Goal: Task Accomplishment & Management: Use online tool/utility

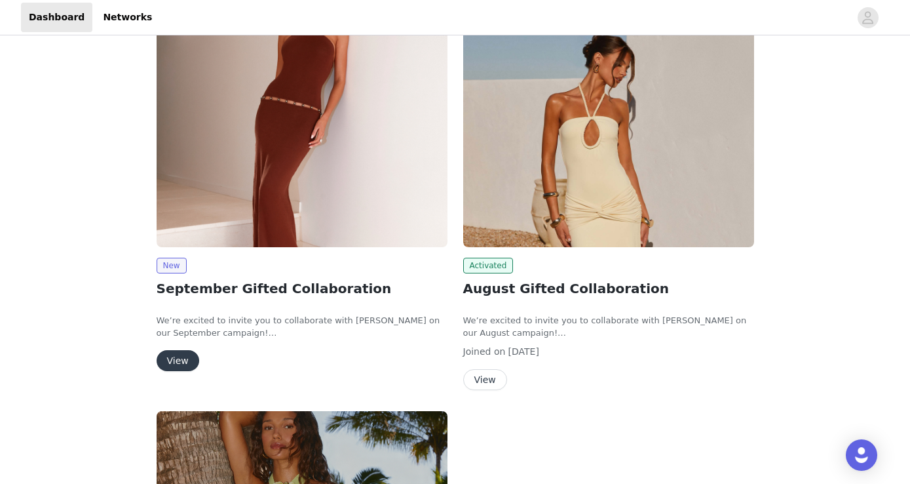
scroll to position [87, 0]
click at [176, 356] on button "View" at bounding box center [178, 360] width 43 height 21
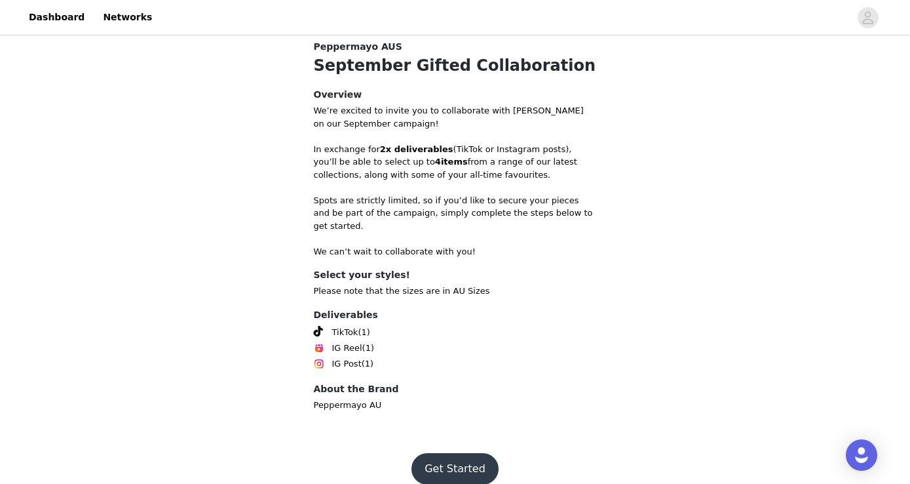
scroll to position [427, 0]
click at [459, 455] on button "Get Started" at bounding box center [454, 468] width 87 height 31
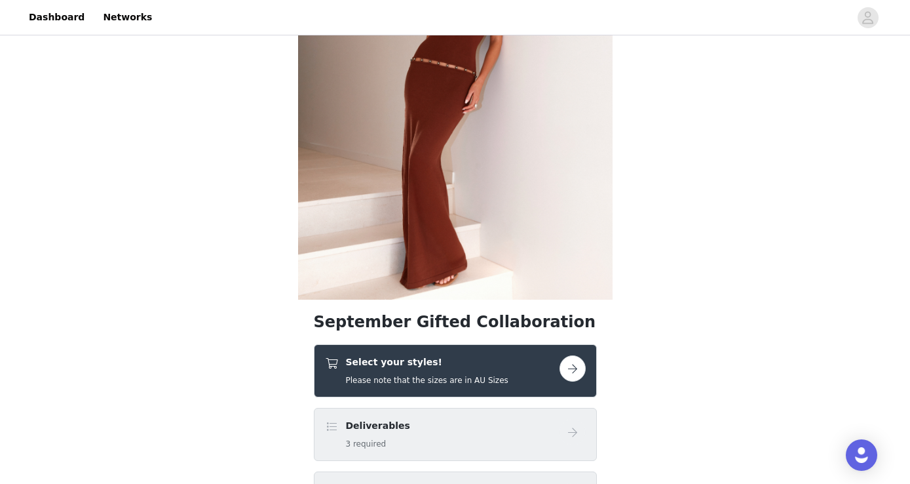
scroll to position [291, 0]
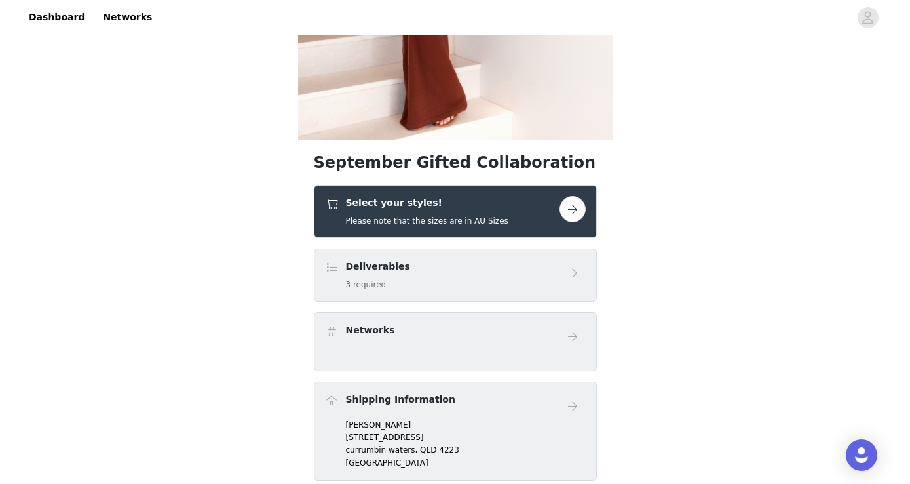
click at [577, 208] on button "button" at bounding box center [573, 209] width 26 height 26
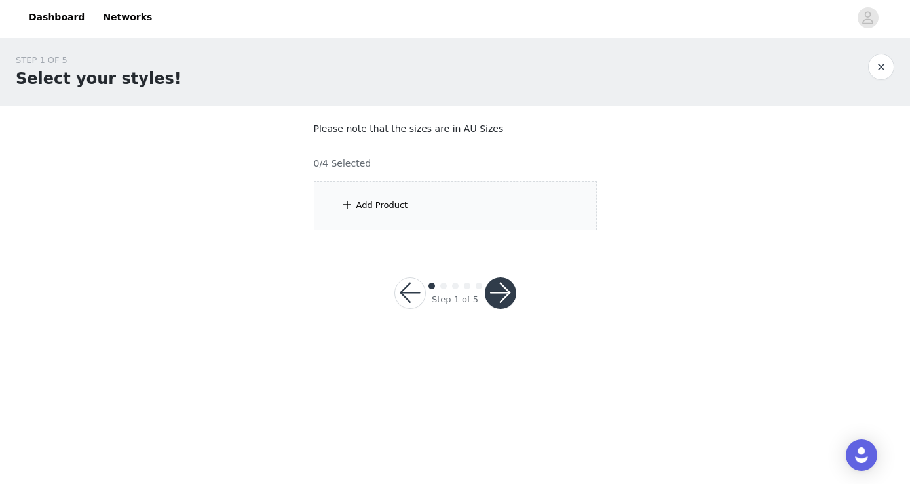
click at [387, 204] on div "Add Product" at bounding box center [382, 205] width 52 height 13
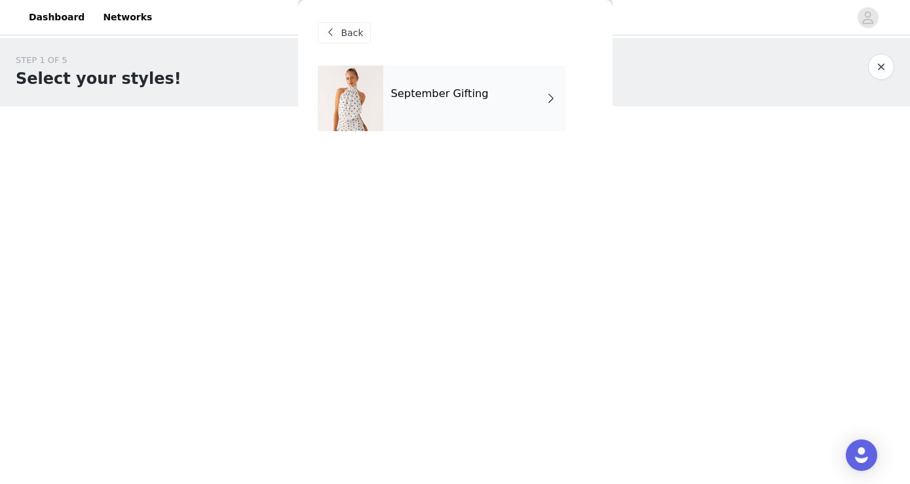
click at [499, 86] on div "September Gifting" at bounding box center [474, 99] width 182 height 66
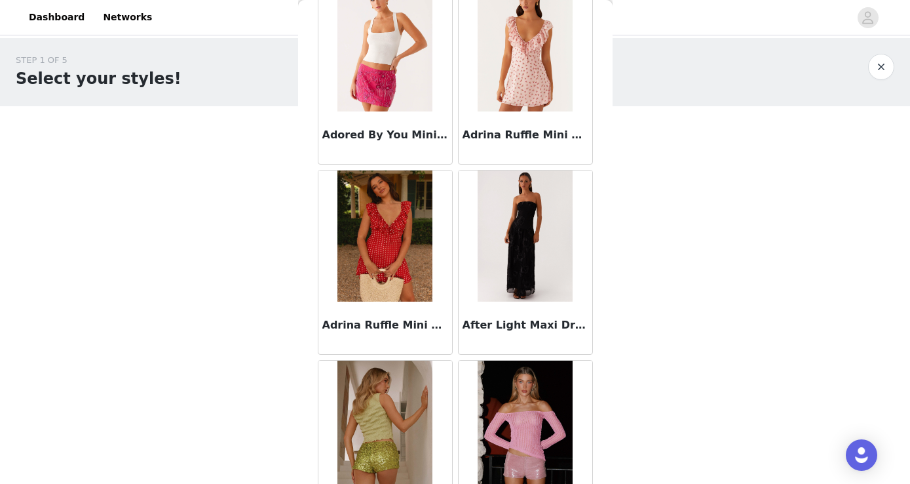
scroll to position [276, 0]
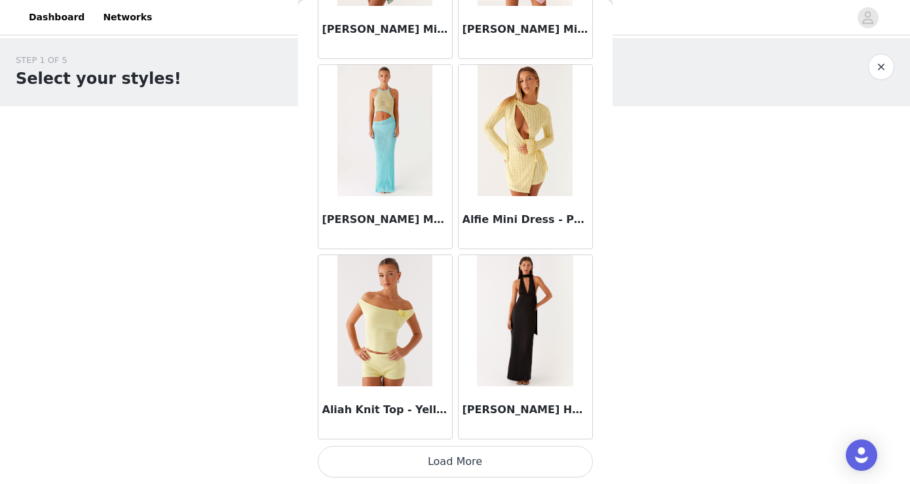
click at [491, 464] on button "Load More" at bounding box center [455, 461] width 275 height 31
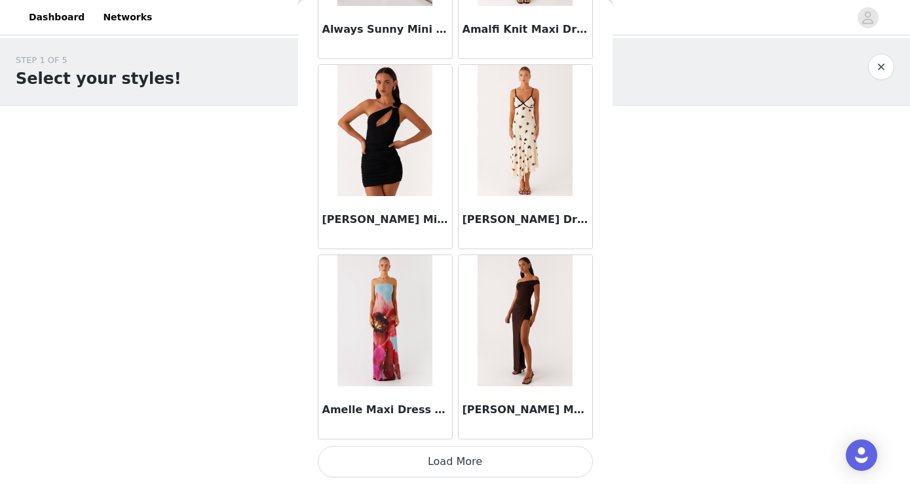
scroll to position [0, 0]
click at [483, 462] on button "Load More" at bounding box center [455, 461] width 275 height 31
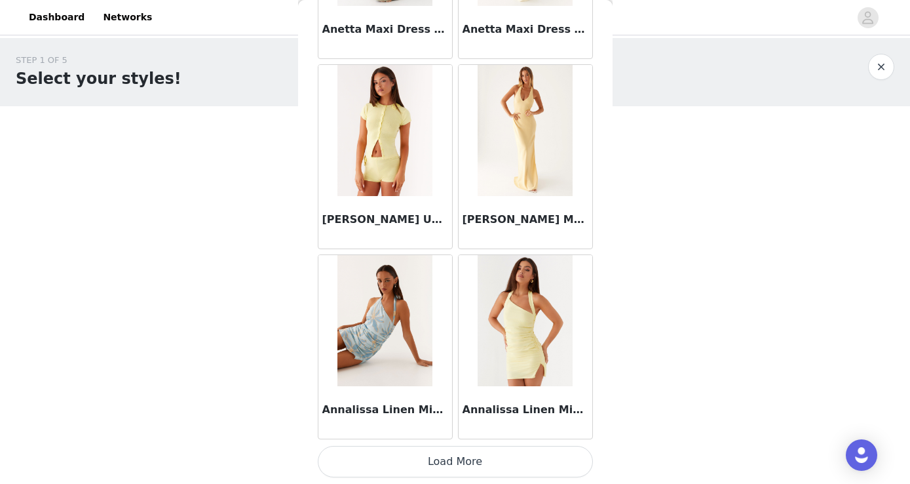
click at [472, 460] on button "Load More" at bounding box center [455, 461] width 275 height 31
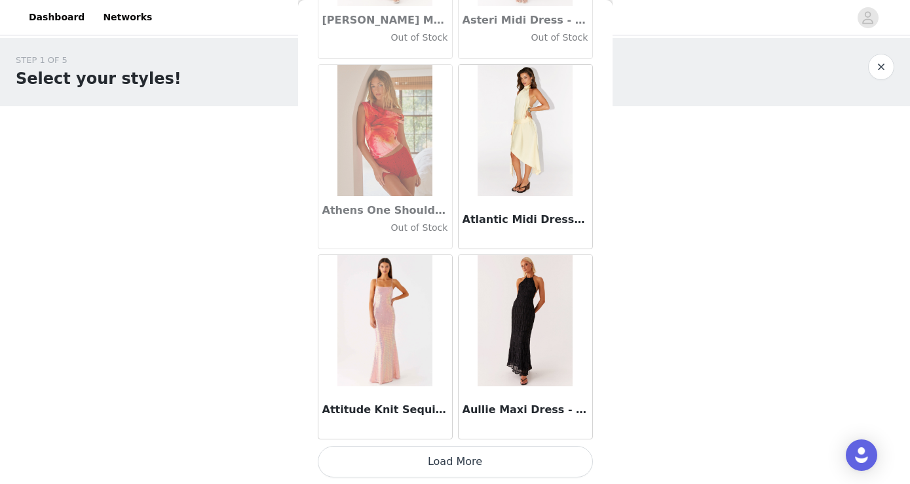
click at [474, 466] on button "Load More" at bounding box center [455, 461] width 275 height 31
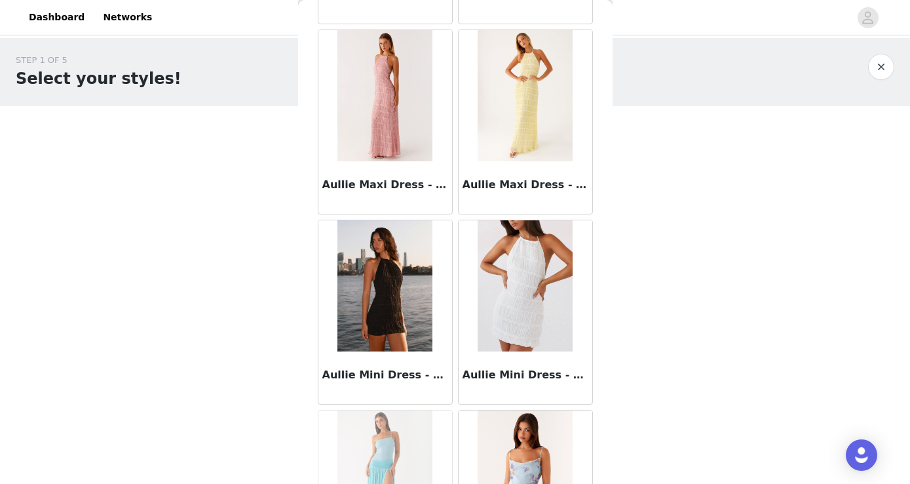
scroll to position [7829, 0]
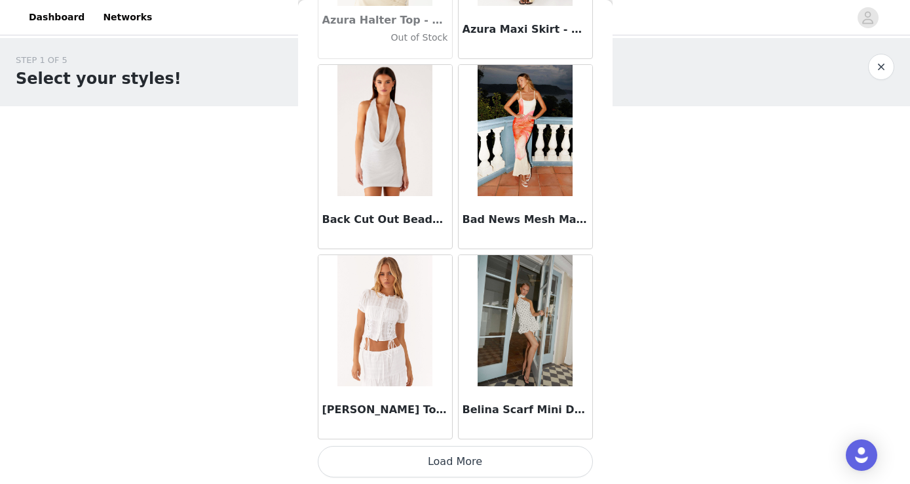
click at [465, 465] on button "Load More" at bounding box center [455, 461] width 275 height 31
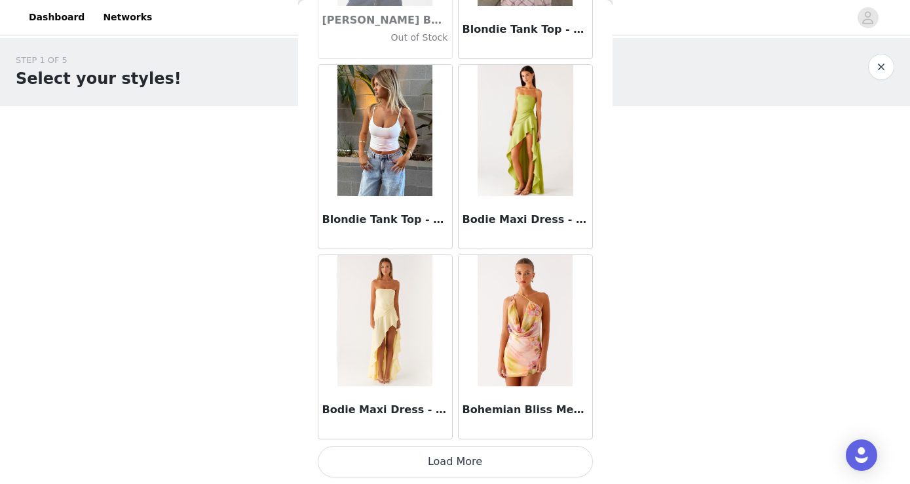
scroll to position [0, 0]
click at [470, 465] on button "Load More" at bounding box center [455, 461] width 275 height 31
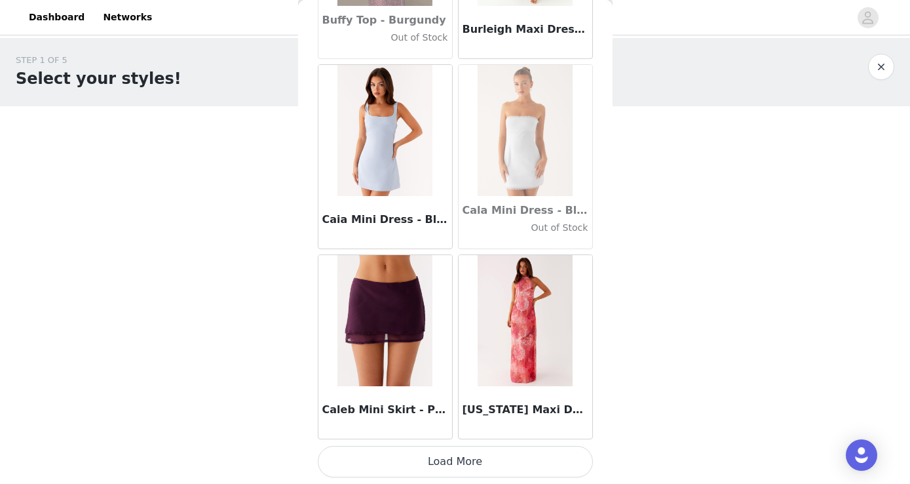
click at [465, 463] on button "Load More" at bounding box center [455, 461] width 275 height 31
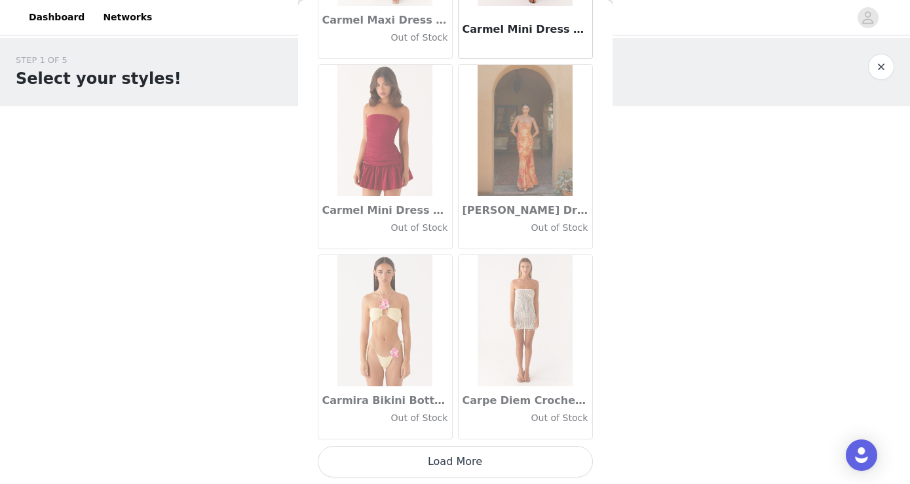
click at [458, 465] on button "Load More" at bounding box center [455, 461] width 275 height 31
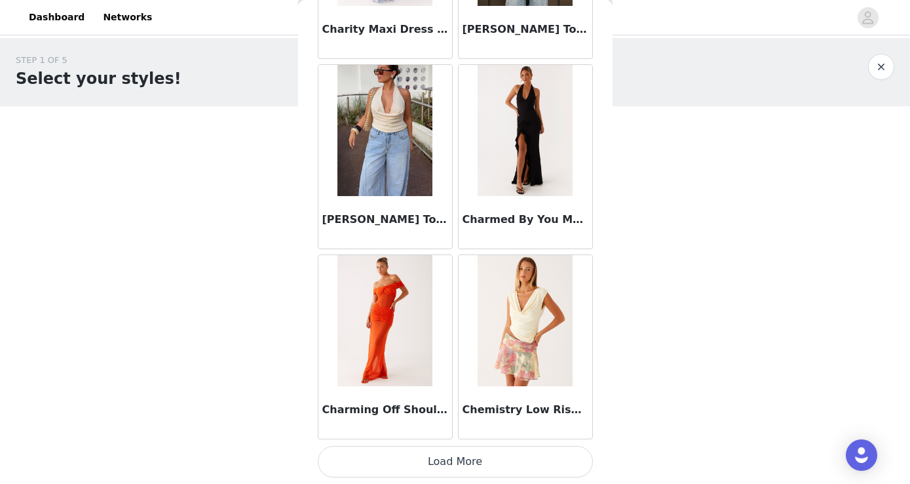
click at [470, 458] on button "Load More" at bounding box center [455, 461] width 275 height 31
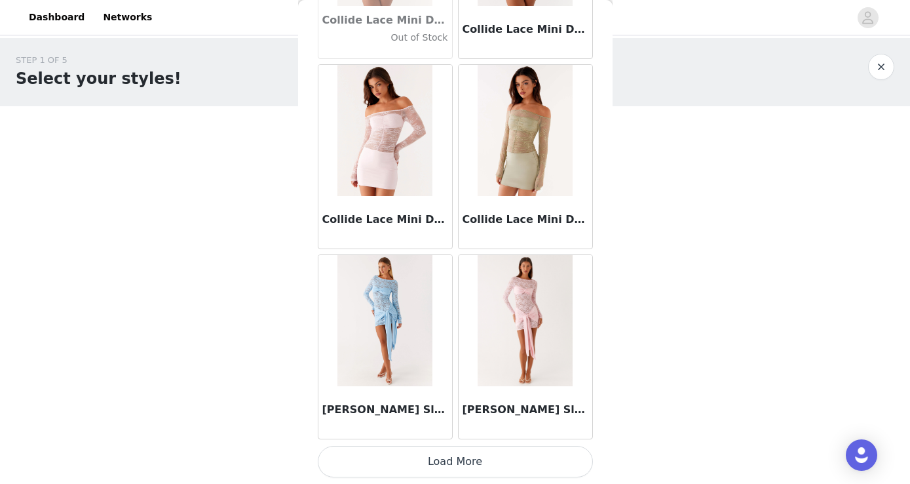
click at [465, 461] on button "Load More" at bounding box center [455, 461] width 275 height 31
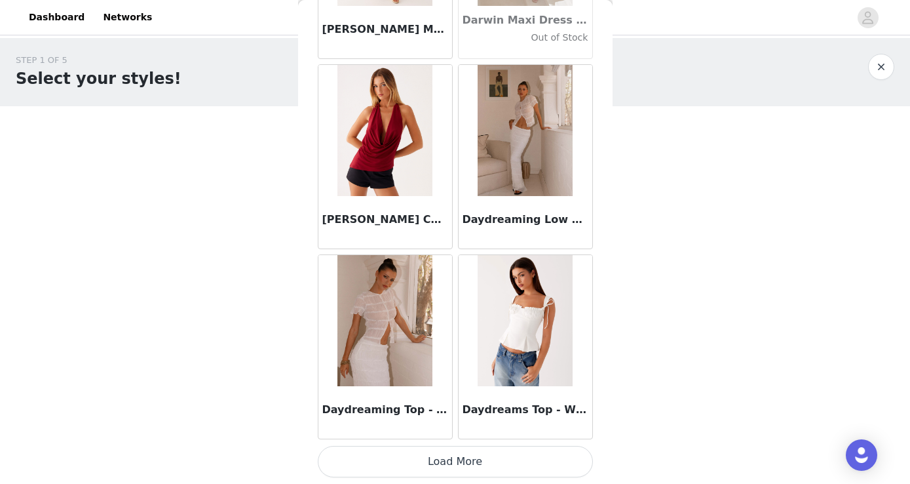
click at [460, 461] on button "Load More" at bounding box center [455, 461] width 275 height 31
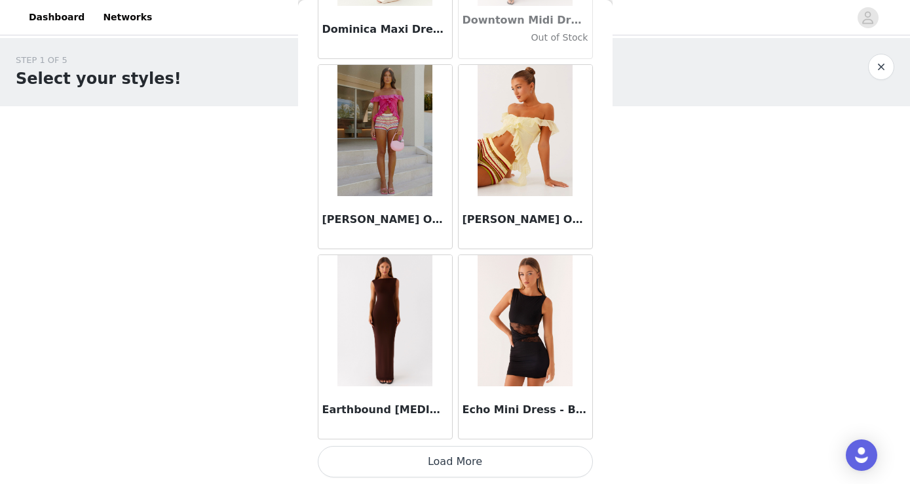
click at [451, 458] on button "Load More" at bounding box center [455, 461] width 275 height 31
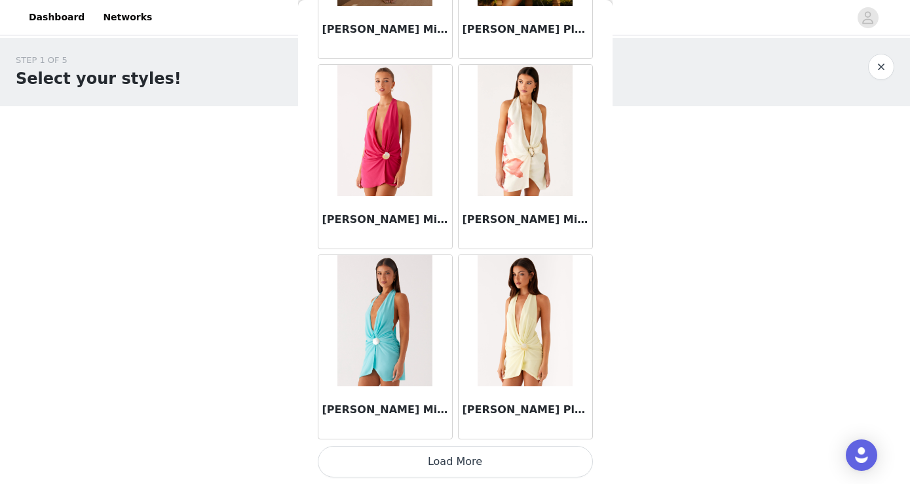
scroll to position [24321, 0]
